Goal: Information Seeking & Learning: Learn about a topic

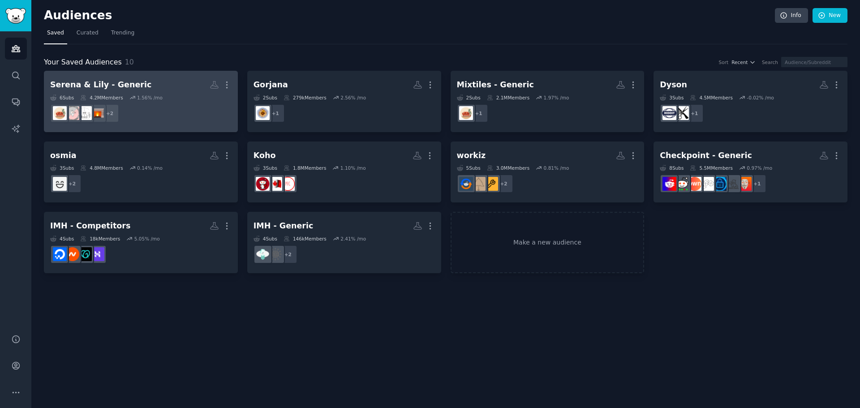
click at [108, 89] on div "Serena & Lily - Generic" at bounding box center [100, 84] width 101 height 11
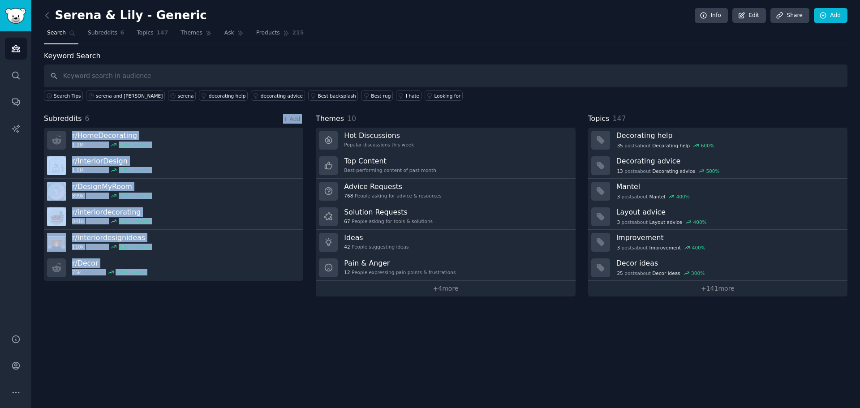
drag, startPoint x: 86, startPoint y: 118, endPoint x: 239, endPoint y: 333, distance: 264.0
click at [229, 285] on div "Subreddits 6 + Add r/ HomeDecorating 1.2M members 1.8 % / month r/ InteriorDesi…" at bounding box center [173, 204] width 259 height 183
click at [232, 349] on div "[PERSON_NAME] & Lily - Generic Info Edit Share Add Search Subreddits 6 Topics 1…" at bounding box center [445, 204] width 829 height 408
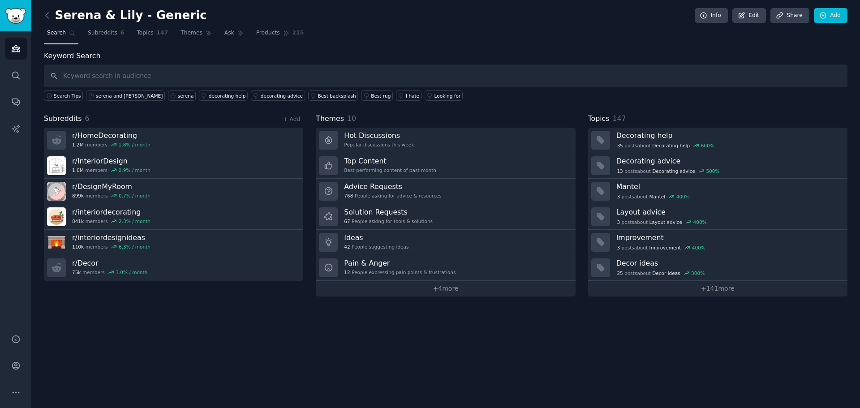
click at [496, 327] on div "[PERSON_NAME] & Lily - Generic Info Edit Share Add Search Subreddits 6 Topics 1…" at bounding box center [445, 204] width 829 height 408
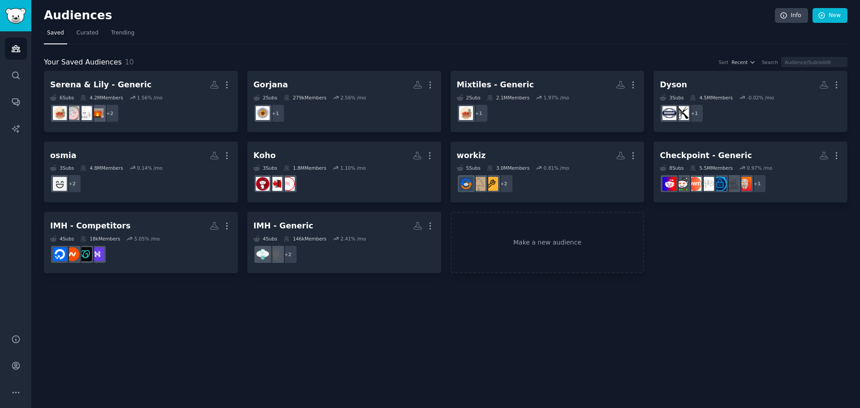
click at [570, 344] on div "Audiences Info New Saved Curated Trending Your Saved Audiences 10 Sort Recent S…" at bounding box center [445, 204] width 829 height 408
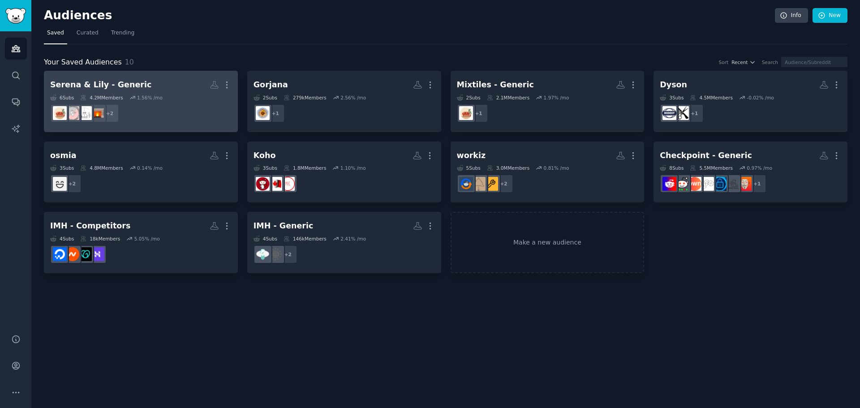
click at [117, 83] on div "Serena & Lily - Generic" at bounding box center [100, 84] width 101 height 11
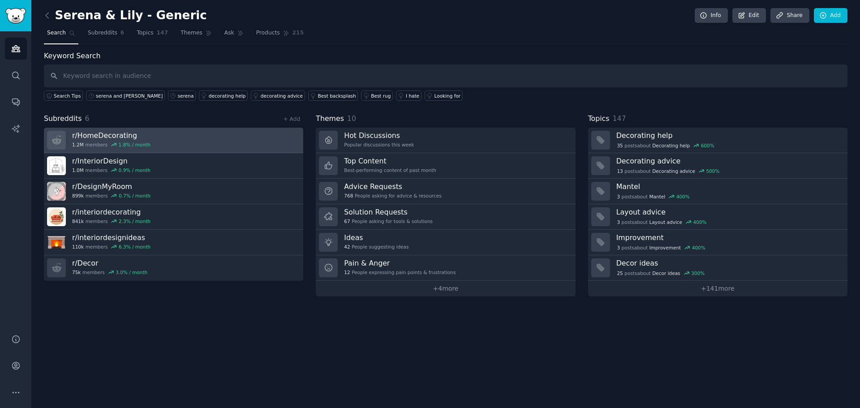
click at [112, 136] on h3 "r/ HomeDecorating" at bounding box center [111, 135] width 78 height 9
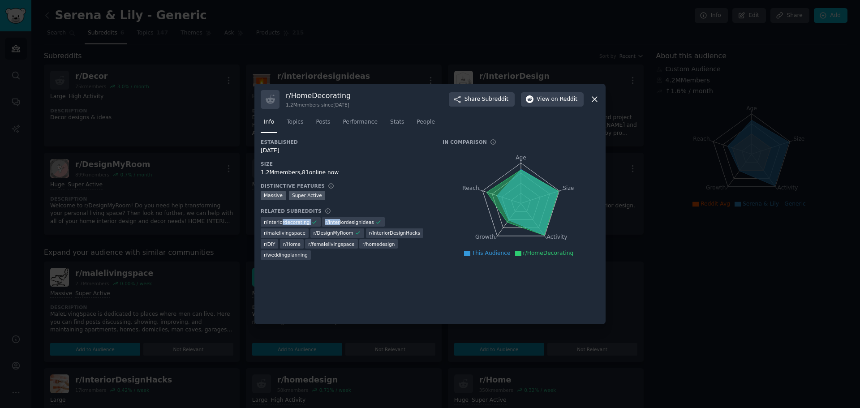
drag, startPoint x: 281, startPoint y: 226, endPoint x: 334, endPoint y: 225, distance: 52.9
click at [334, 225] on div "r/ interiordecorating r/ interiordesignideas r/ malelivingspace r/ DesignMyRoom…" at bounding box center [345, 238] width 169 height 44
click at [342, 224] on span "r/ interiordesignideas" at bounding box center [349, 222] width 49 height 6
click at [596, 104] on icon at bounding box center [594, 99] width 9 height 9
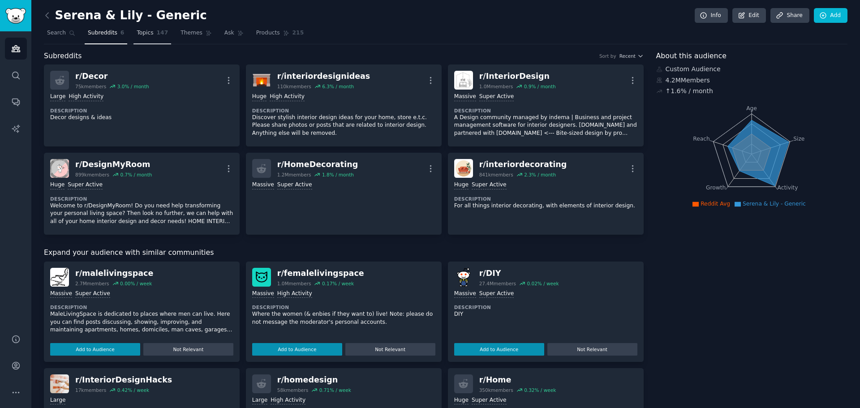
click at [137, 34] on span "Topics" at bounding box center [145, 33] width 17 height 8
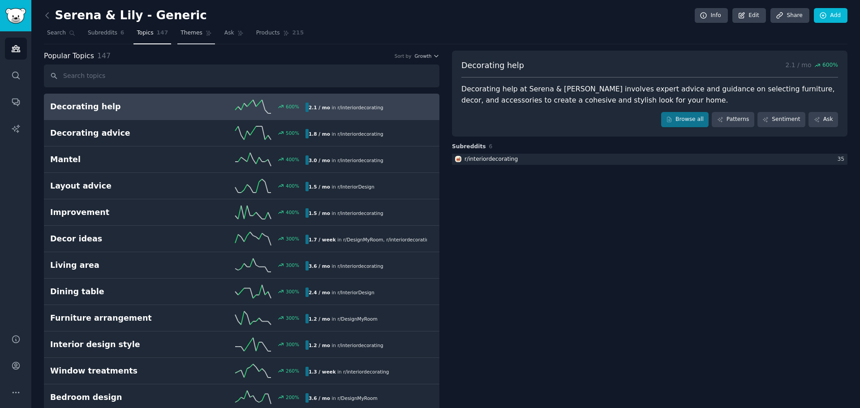
click at [177, 32] on link "Themes" at bounding box center [196, 35] width 38 height 18
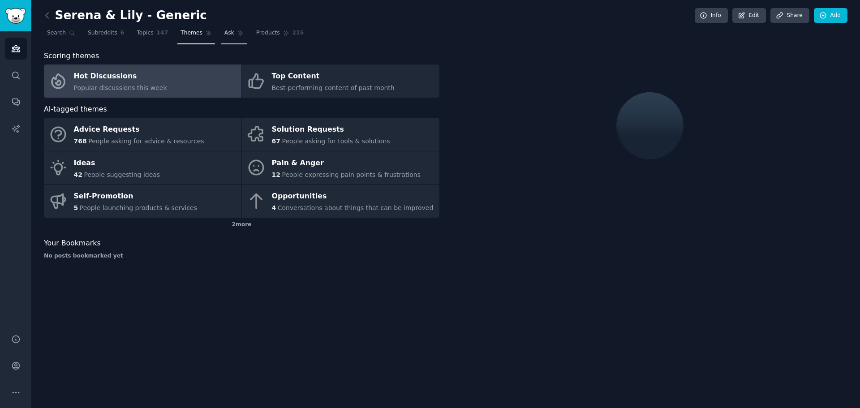
click at [225, 35] on span "Ask" at bounding box center [230, 33] width 10 height 8
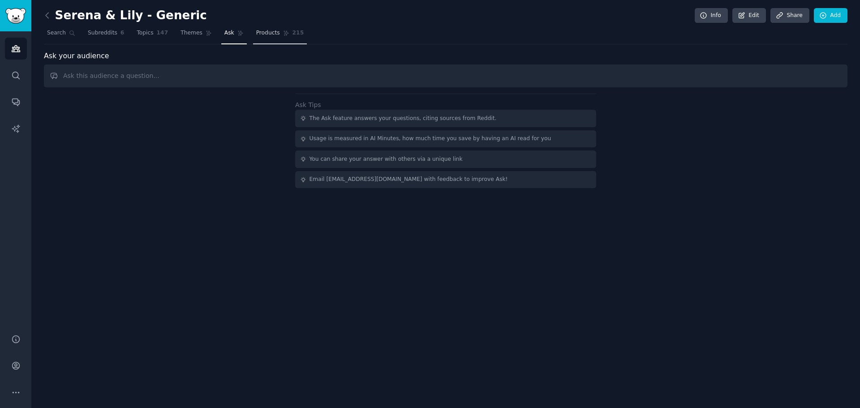
click at [256, 30] on span "Products" at bounding box center [268, 33] width 24 height 8
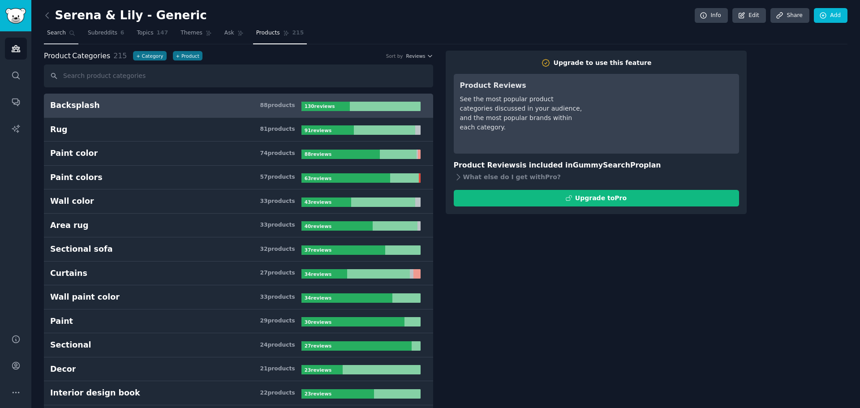
click at [57, 34] on span "Search" at bounding box center [56, 33] width 19 height 8
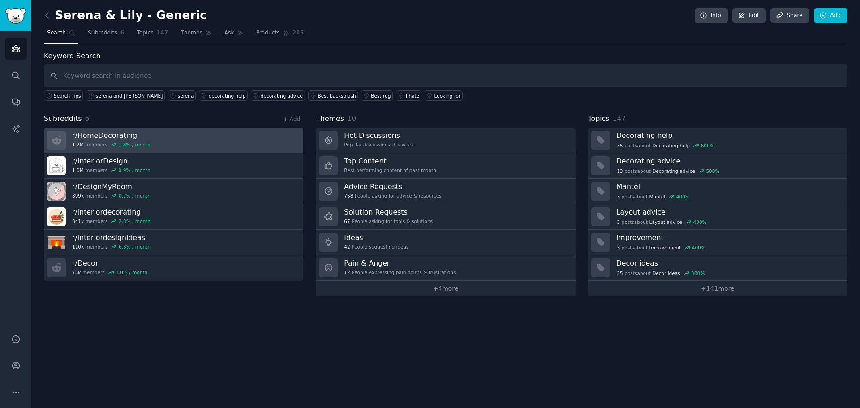
click at [99, 133] on h3 "r/ HomeDecorating" at bounding box center [111, 135] width 78 height 9
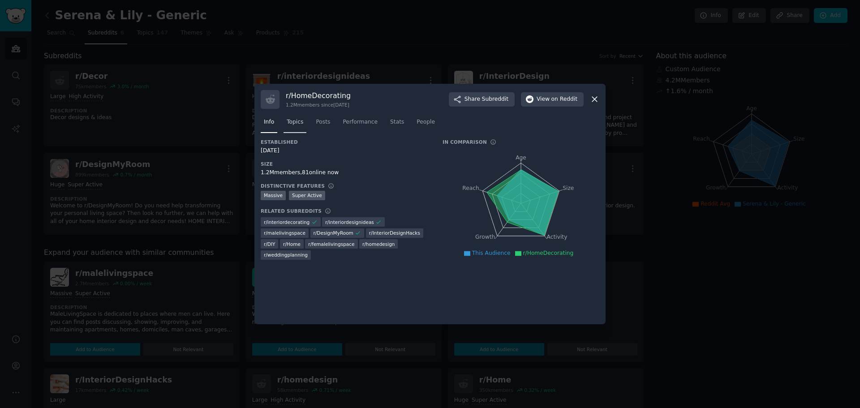
click at [298, 127] on link "Topics" at bounding box center [295, 124] width 23 height 18
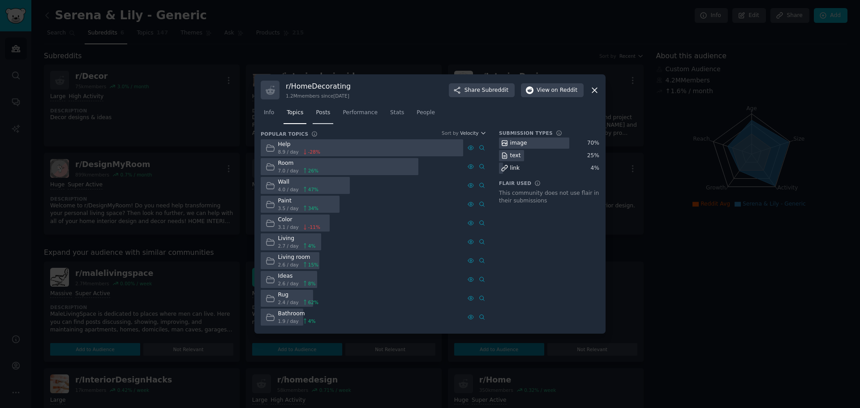
click at [327, 111] on span "Posts" at bounding box center [323, 113] width 14 height 8
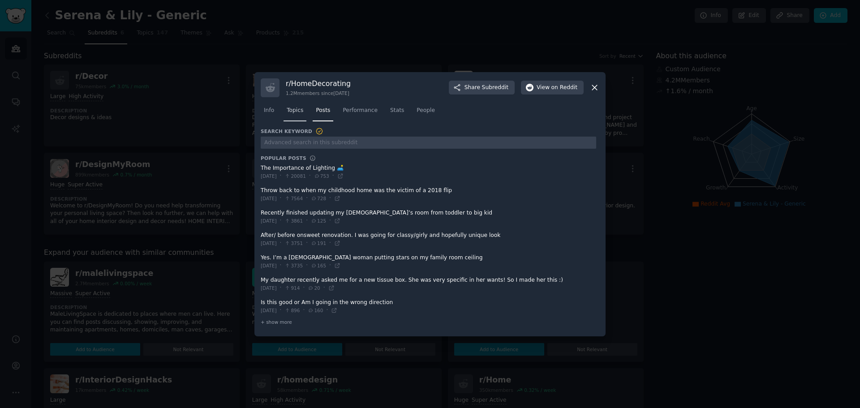
click at [294, 117] on link "Topics" at bounding box center [295, 113] width 23 height 18
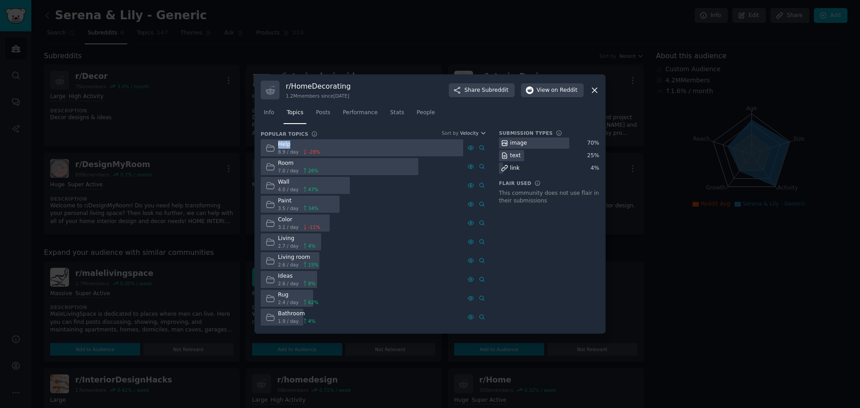
drag, startPoint x: 271, startPoint y: 145, endPoint x: 302, endPoint y: 140, distance: 31.7
click at [302, 140] on div "Help 8.9 / day -28 %" at bounding box center [293, 147] width 64 height 17
click at [596, 91] on icon at bounding box center [594, 90] width 5 height 5
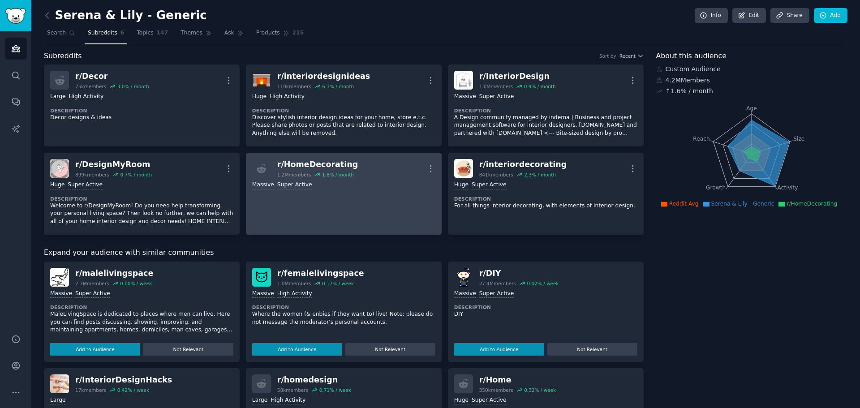
scroll to position [19, 0]
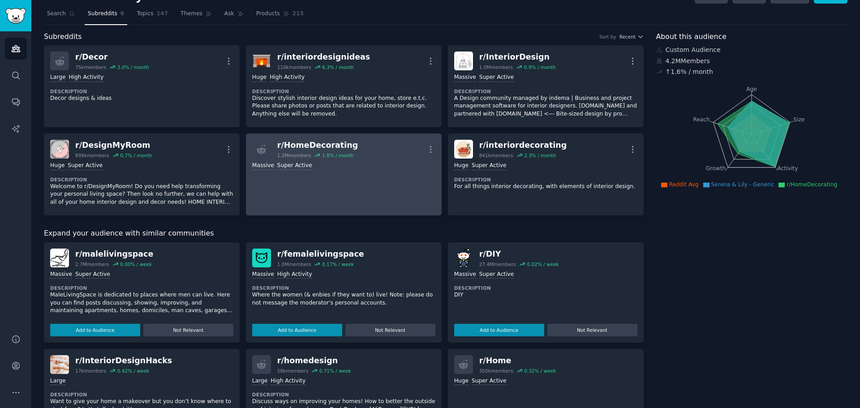
click at [318, 176] on link "r/ HomeDecorating 1.2M members 1.8 % / month More Massive Super Active" at bounding box center [344, 175] width 196 height 82
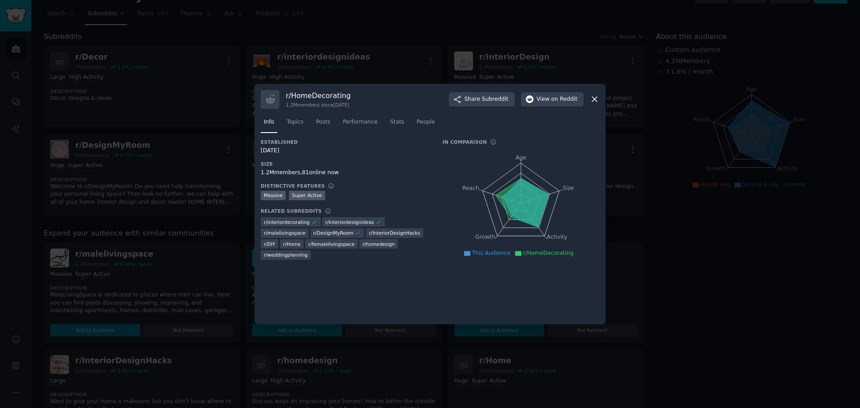
click at [620, 190] on div at bounding box center [430, 204] width 860 height 408
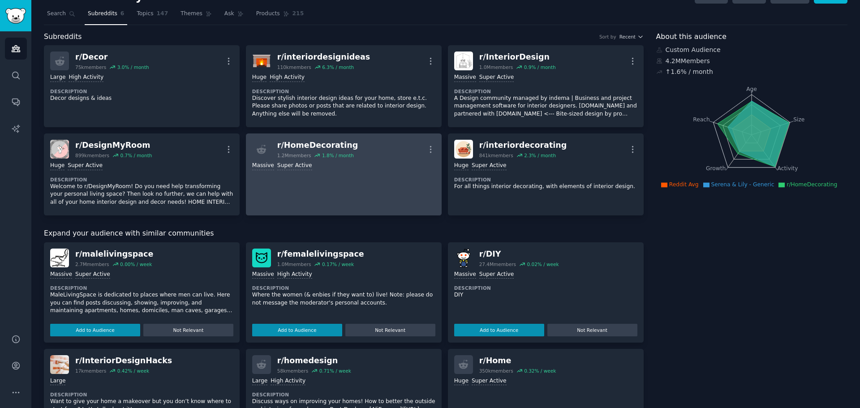
click at [346, 156] on div "1.8 % / month" at bounding box center [338, 155] width 32 height 6
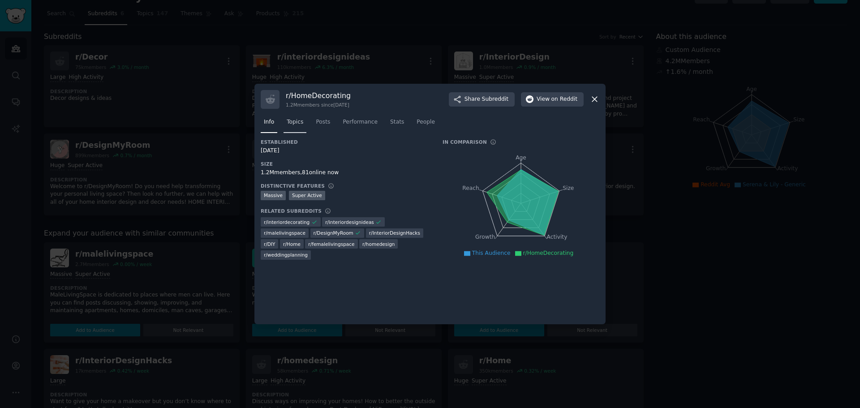
click at [300, 121] on span "Topics" at bounding box center [295, 122] width 17 height 8
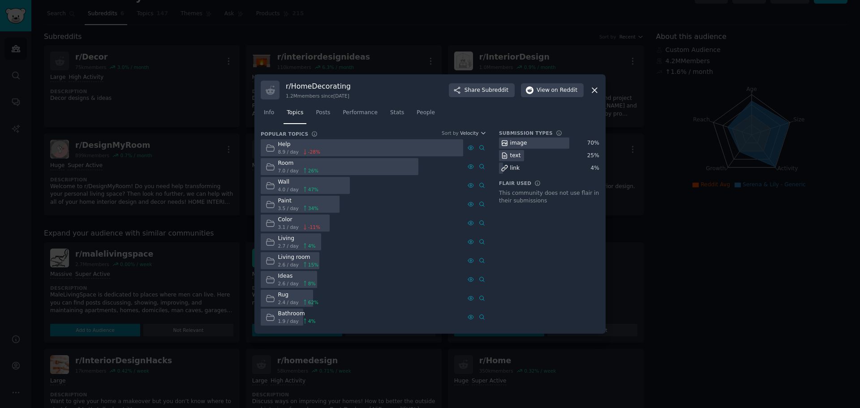
drag, startPoint x: 278, startPoint y: 148, endPoint x: 331, endPoint y: 150, distance: 52.5
click at [331, 150] on div "Help 8.9 / day -28 %" at bounding box center [362, 147] width 203 height 17
click at [721, 244] on div at bounding box center [430, 204] width 860 height 408
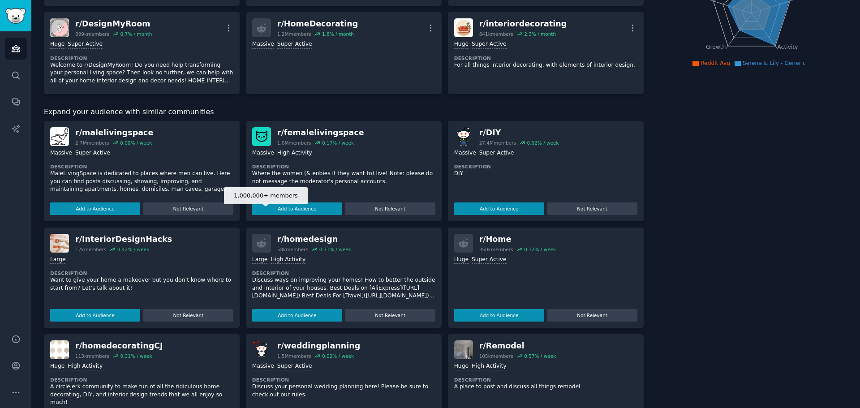
scroll to position [147, 0]
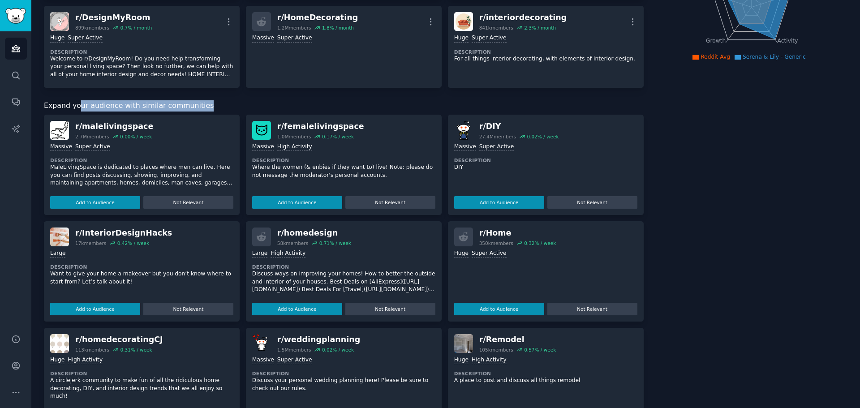
drag, startPoint x: 76, startPoint y: 108, endPoint x: 211, endPoint y: 106, distance: 134.9
click at [211, 106] on div "Expand your audience with similar communities" at bounding box center [344, 105] width 600 height 11
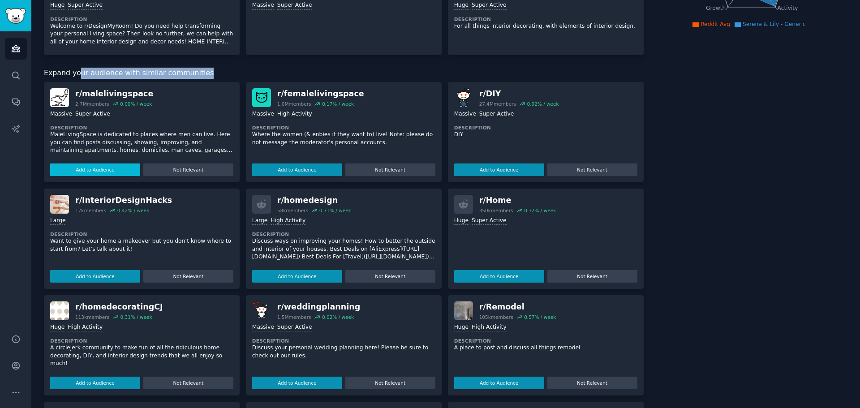
scroll to position [0, 0]
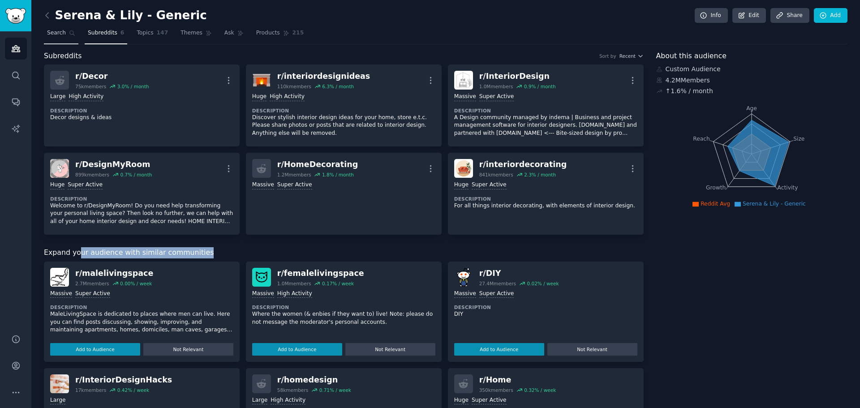
click at [65, 32] on link "Search" at bounding box center [61, 35] width 35 height 18
